Goal: Navigation & Orientation: Find specific page/section

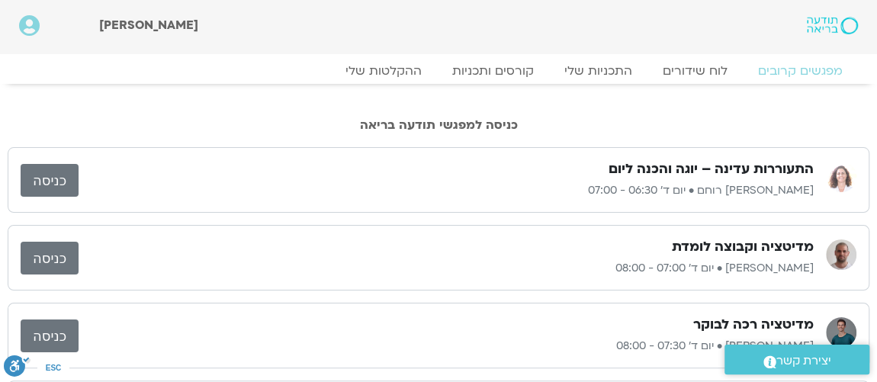
click at [34, 169] on link "כניסה" at bounding box center [50, 180] width 58 height 33
